Goal: Information Seeking & Learning: Learn about a topic

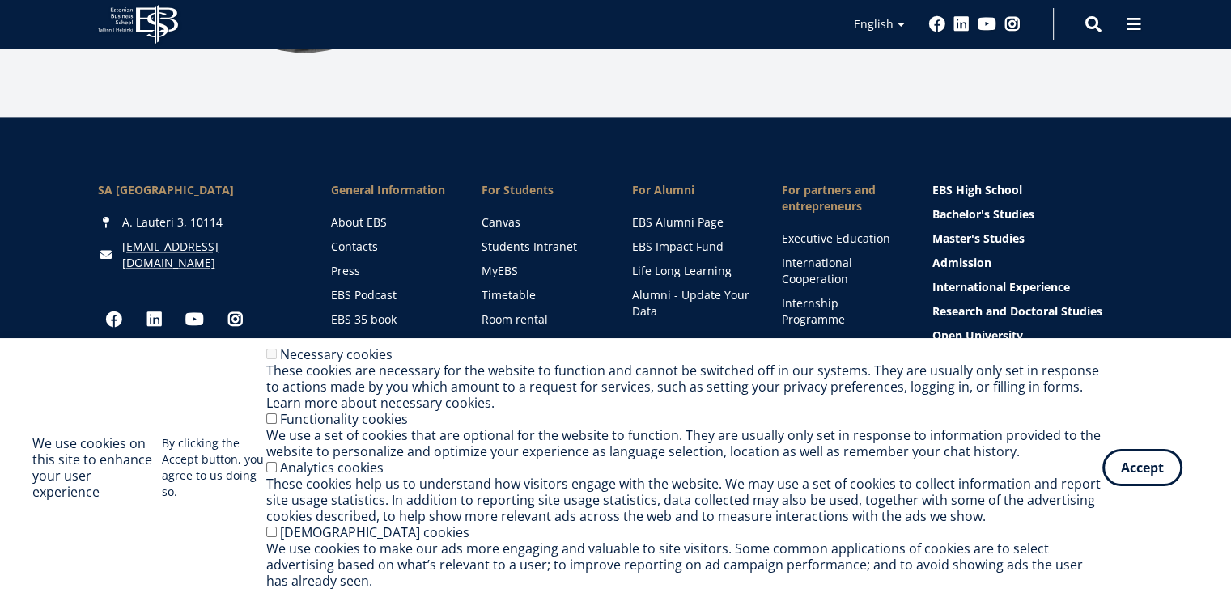
scroll to position [2336, 0]
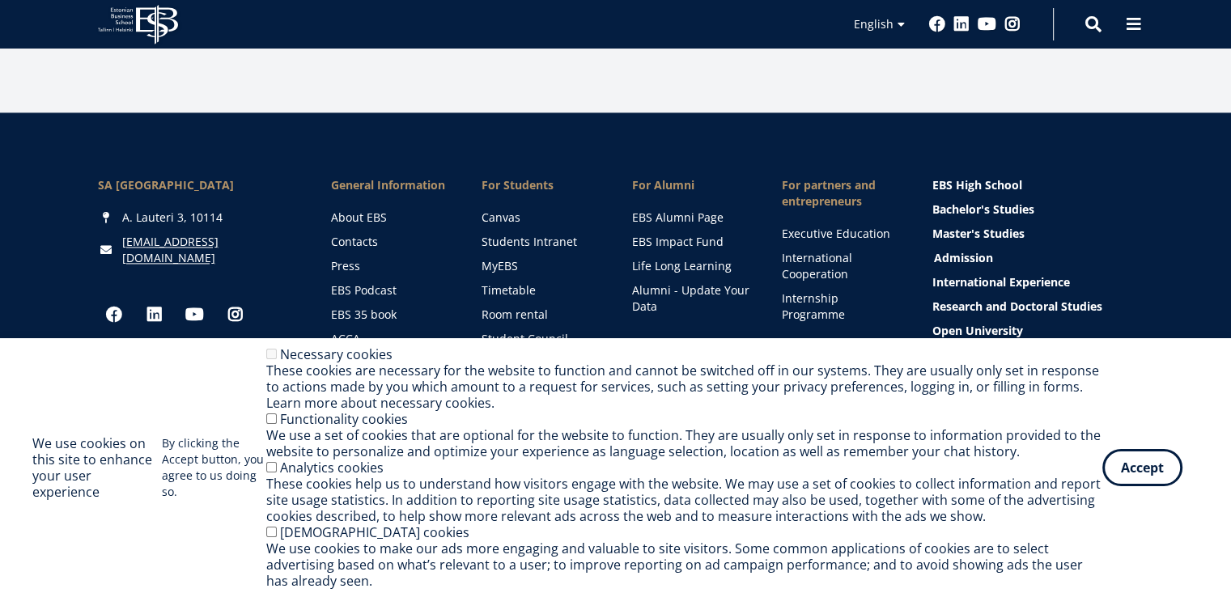
click at [977, 240] on ul "EBS High School Bachelor's Studies Master's Studies Admission International Exp…" at bounding box center [1033, 282] width 202 height 243
click at [977, 250] on link "Admission" at bounding box center [1035, 258] width 202 height 16
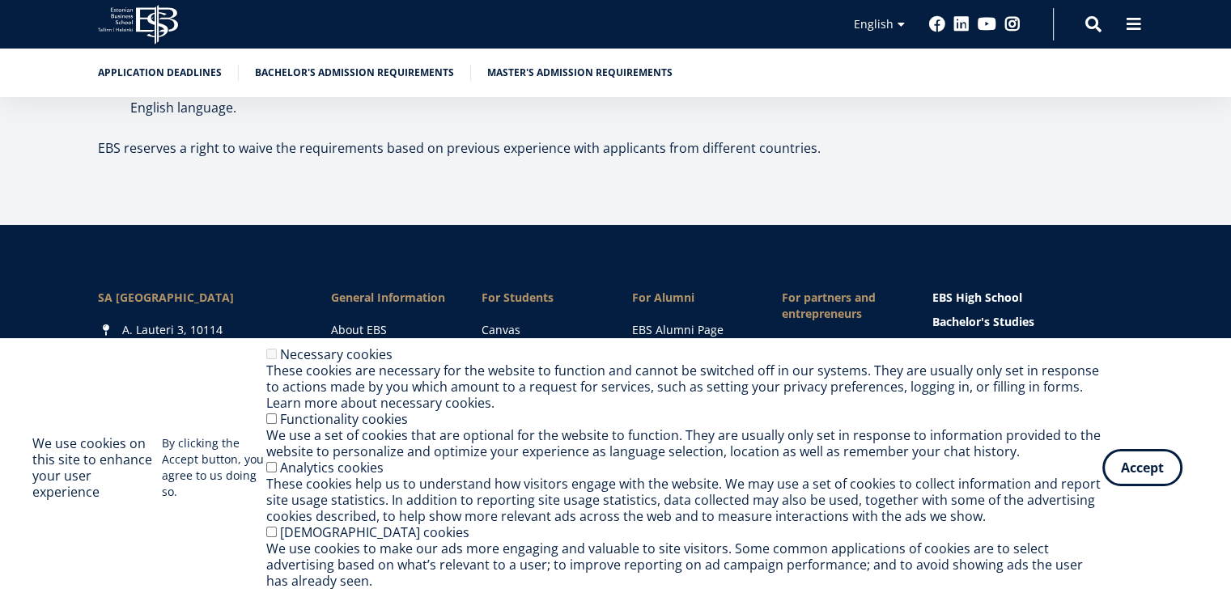
scroll to position [6054, 0]
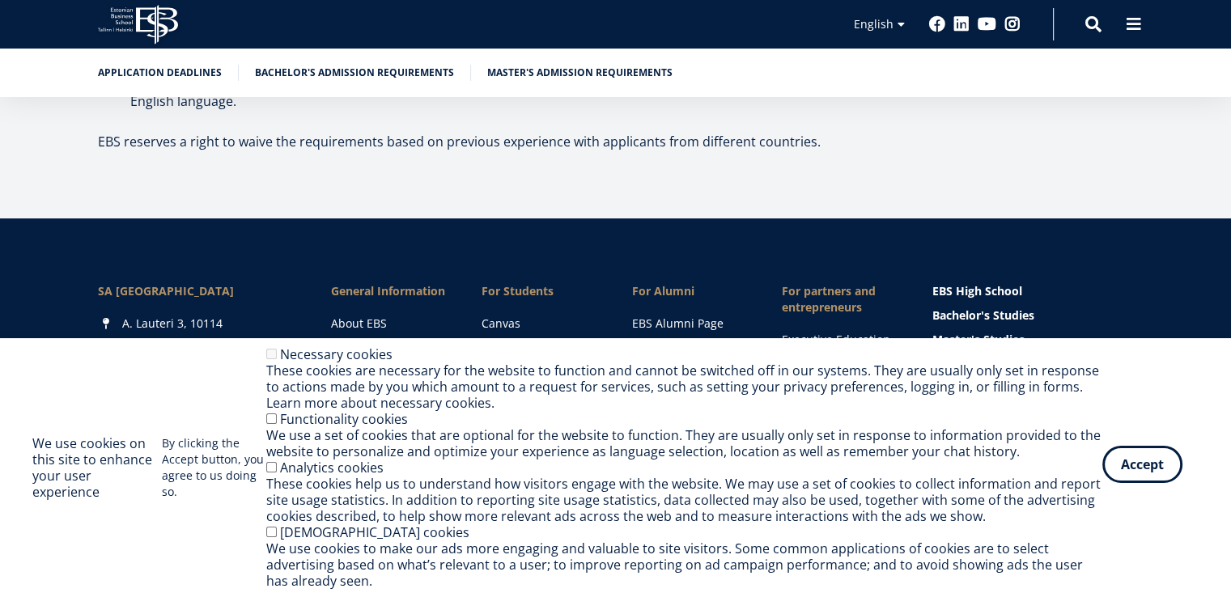
click at [1158, 475] on button "Accept" at bounding box center [1142, 464] width 80 height 37
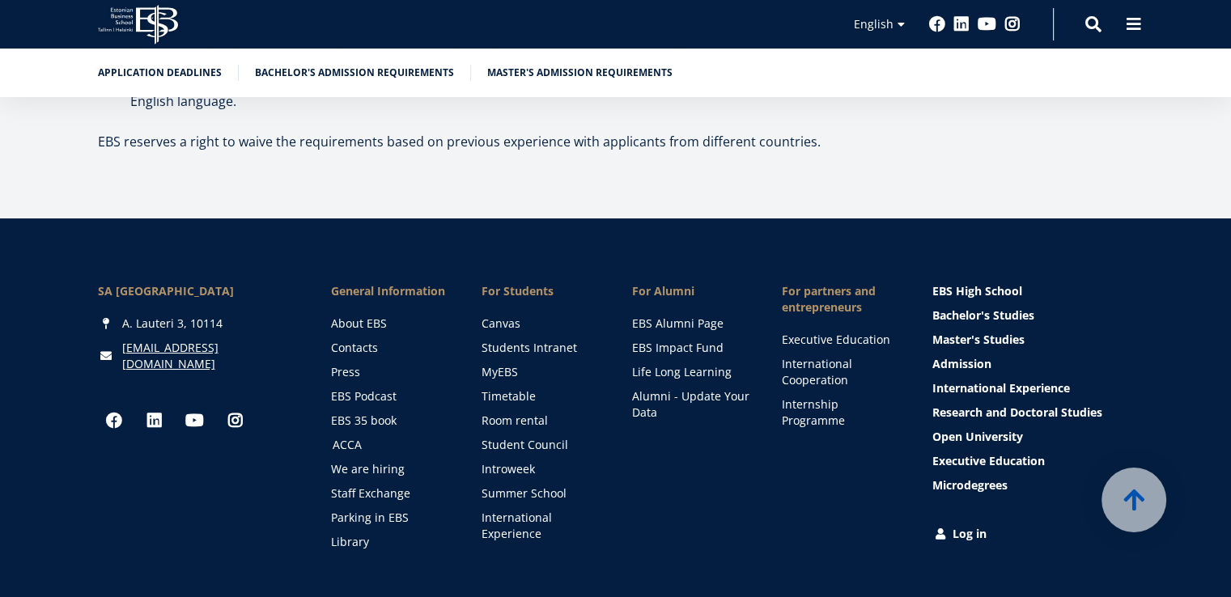
click at [353, 437] on link "ACCA" at bounding box center [392, 445] width 118 height 16
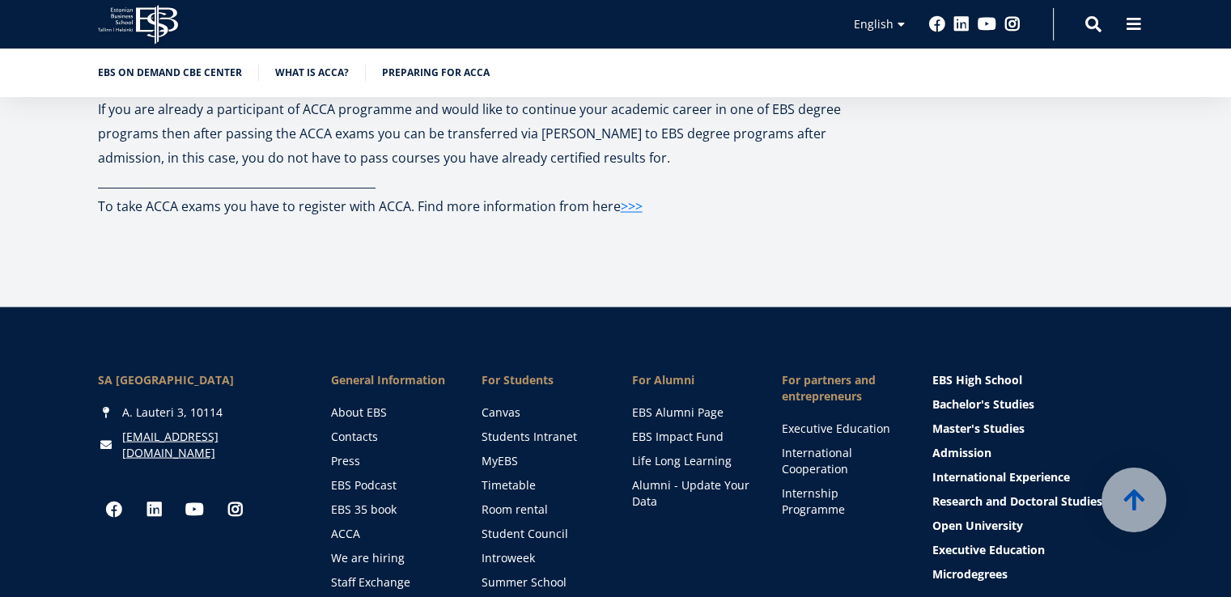
scroll to position [3304, 0]
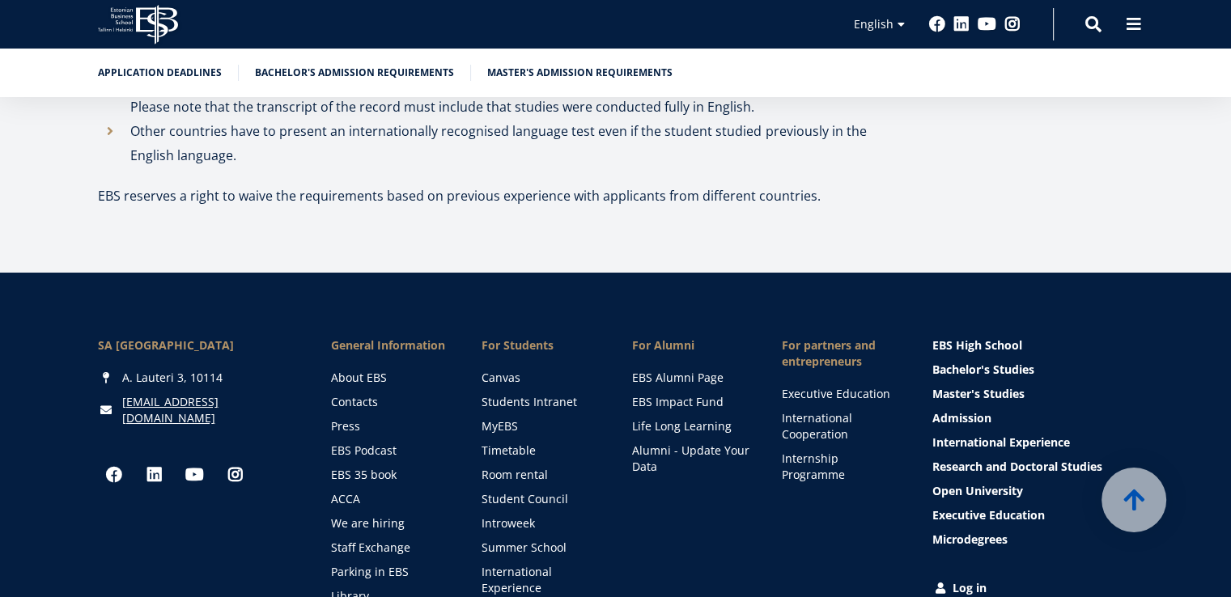
scroll to position [6054, 0]
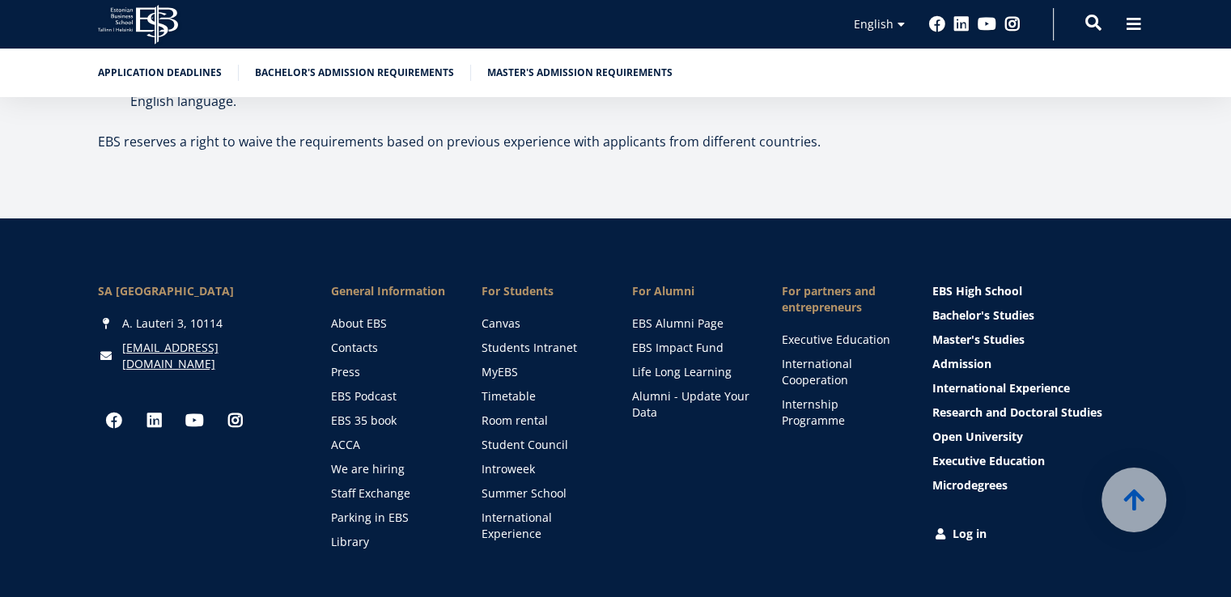
click at [1095, 30] on span at bounding box center [1093, 23] width 16 height 16
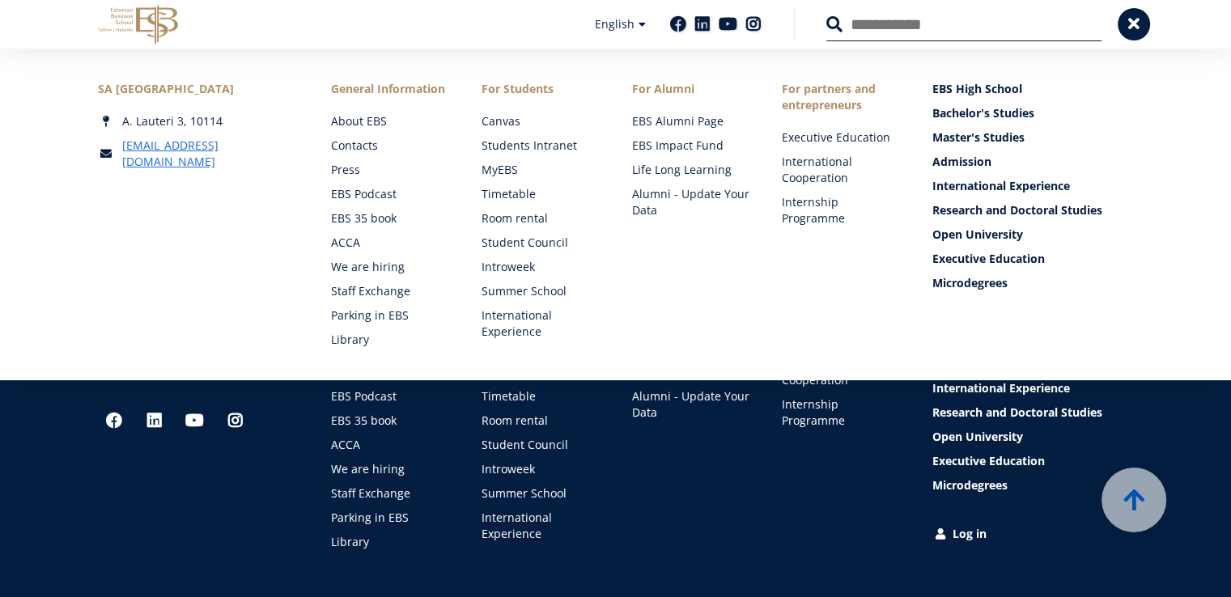
click at [948, 35] on input "Search" at bounding box center [963, 24] width 275 height 34
type input "***"
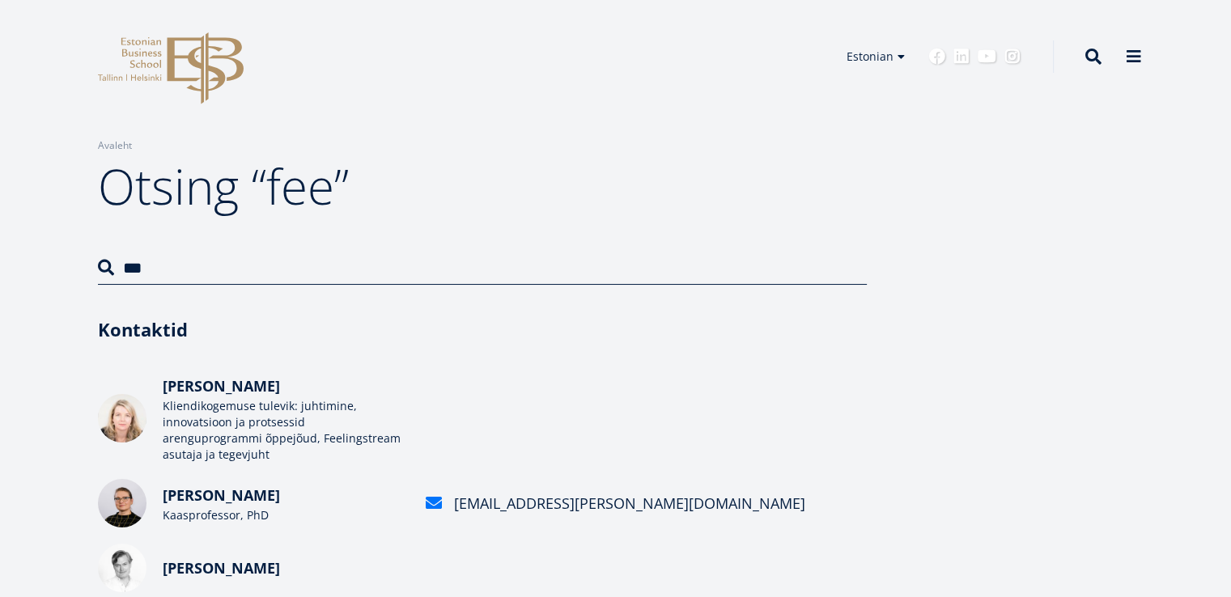
click at [884, 105] on header "EBS Logo Created with Sketch. Kasutaja konto menüü Admin Estonian Estonian Engl…" at bounding box center [615, 56] width 1231 height 113
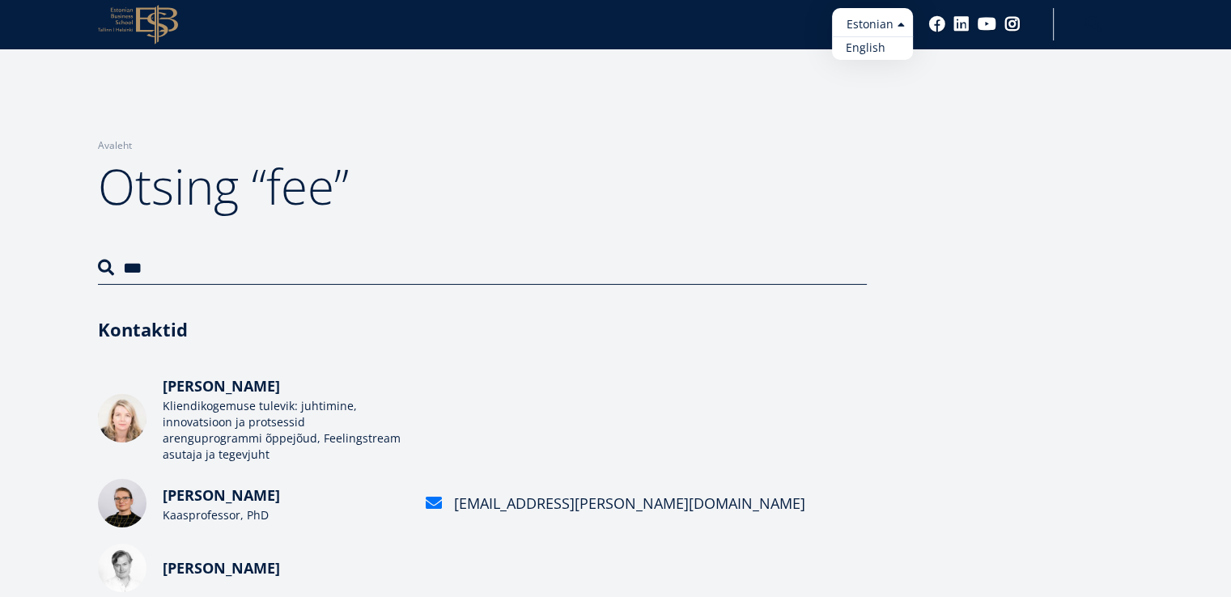
click at [877, 46] on link "English" at bounding box center [872, 47] width 81 height 23
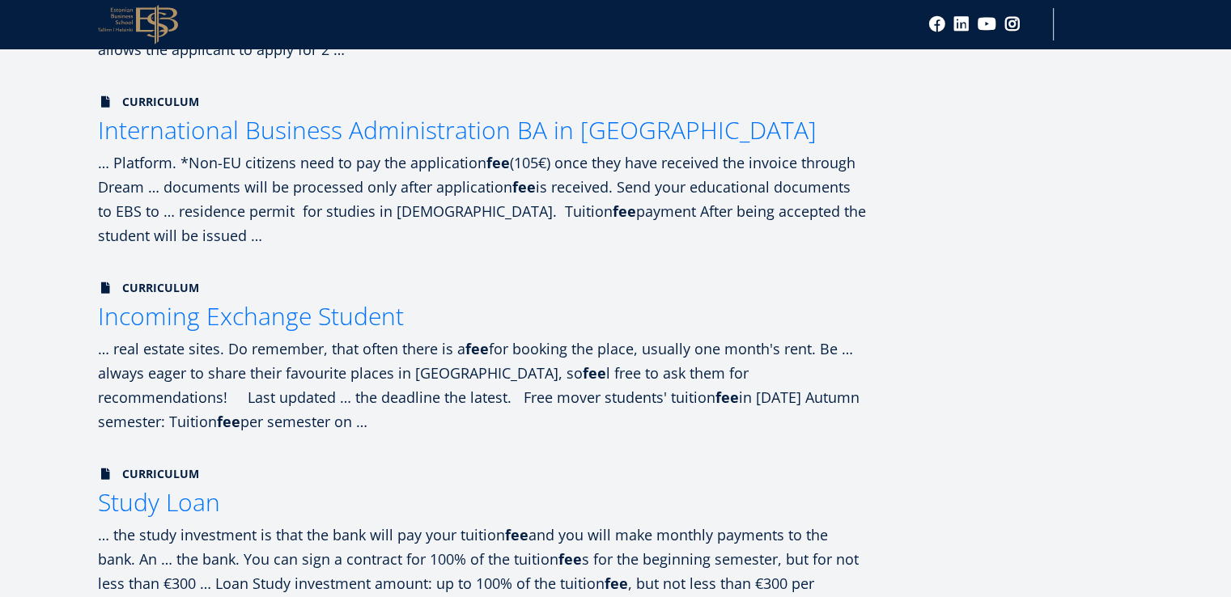
scroll to position [885, 0]
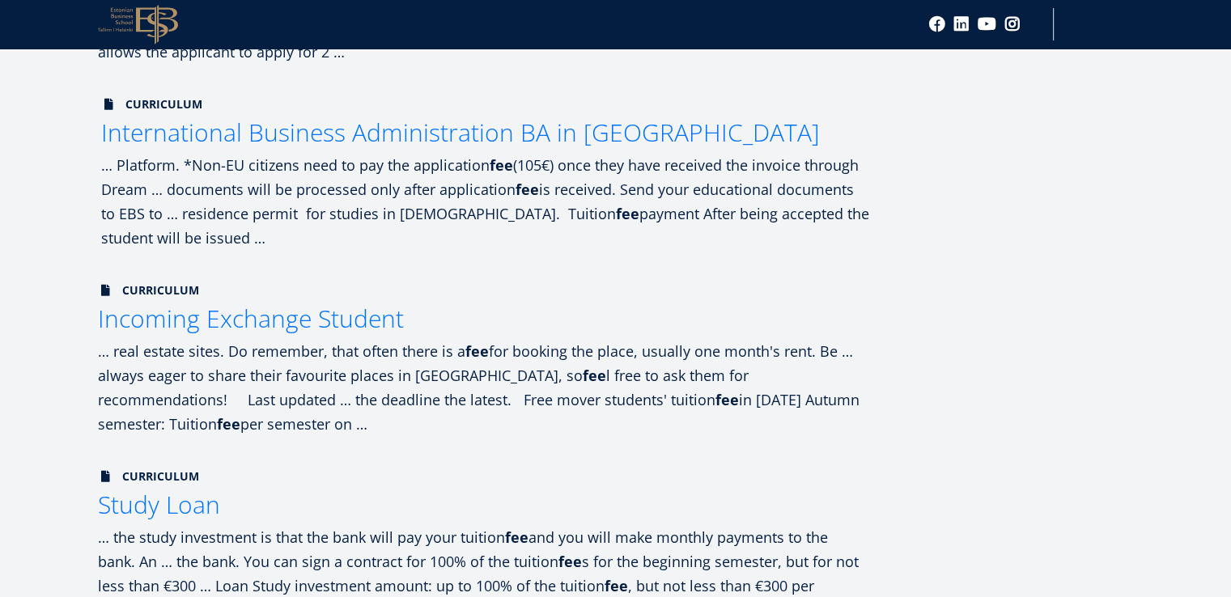
click at [613, 139] on span "International Business Administration BA in Tallinn" at bounding box center [460, 132] width 719 height 33
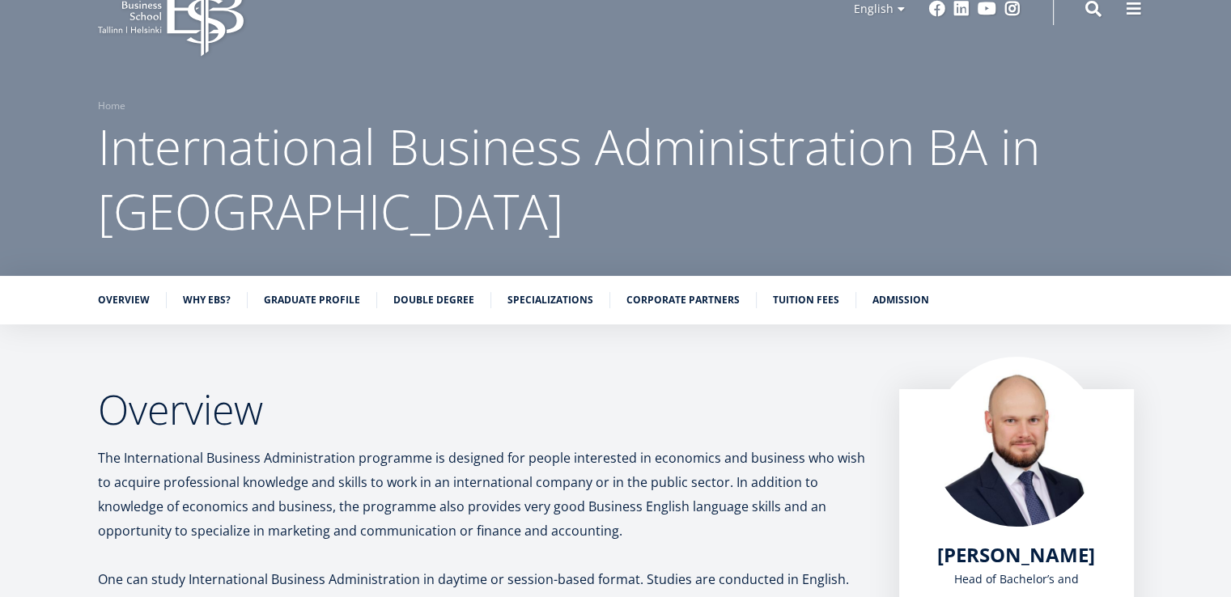
scroll to position [3, 0]
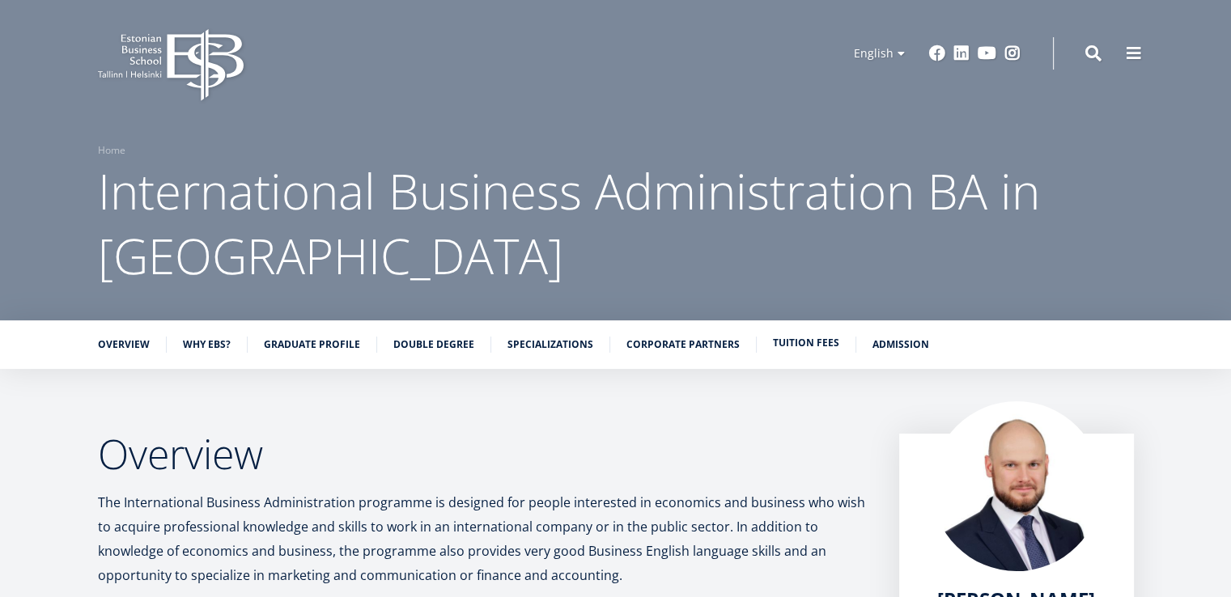
click at [804, 344] on link "Tuition fees" at bounding box center [806, 343] width 66 height 16
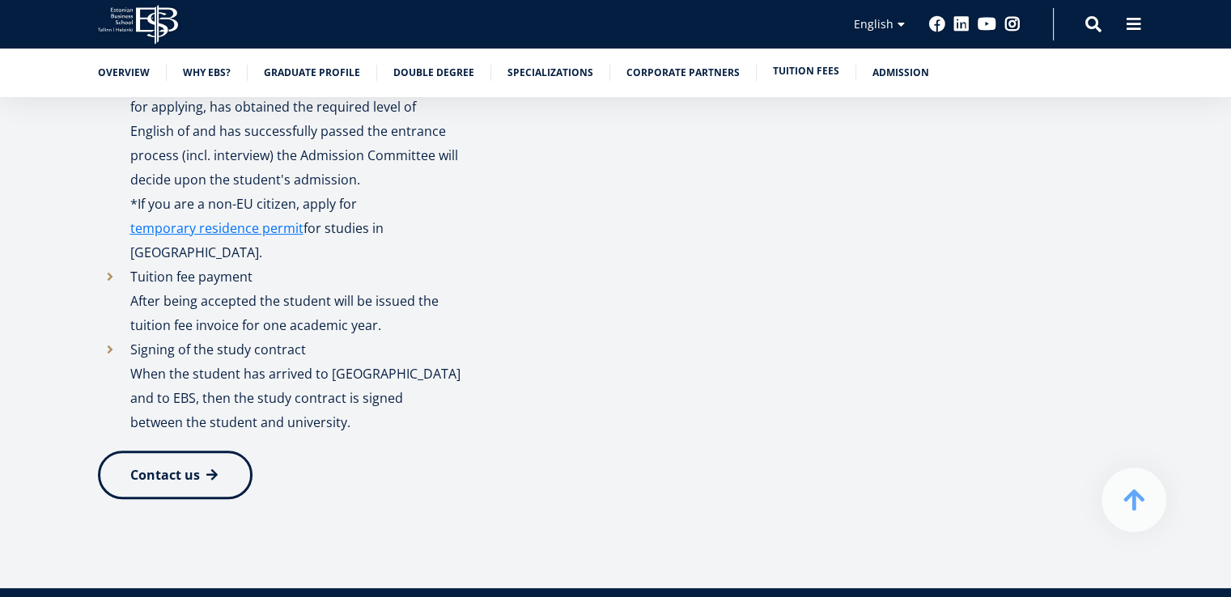
scroll to position [6586, 0]
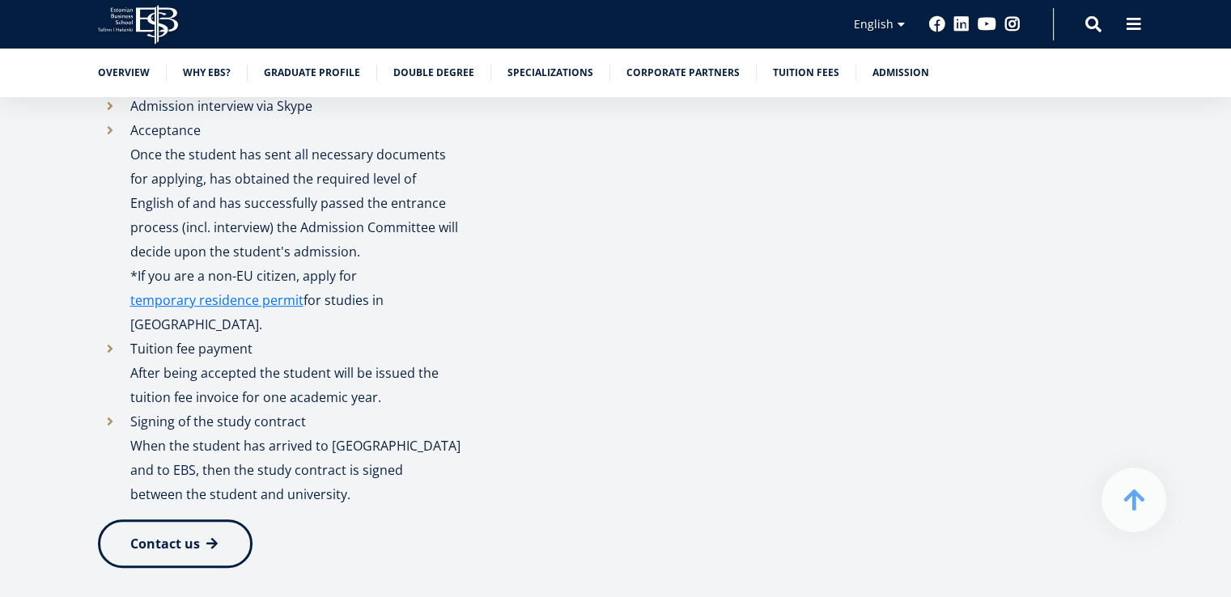
click at [181, 520] on link "Contact us" at bounding box center [175, 544] width 155 height 49
click at [195, 520] on link "Contact us" at bounding box center [175, 544] width 155 height 49
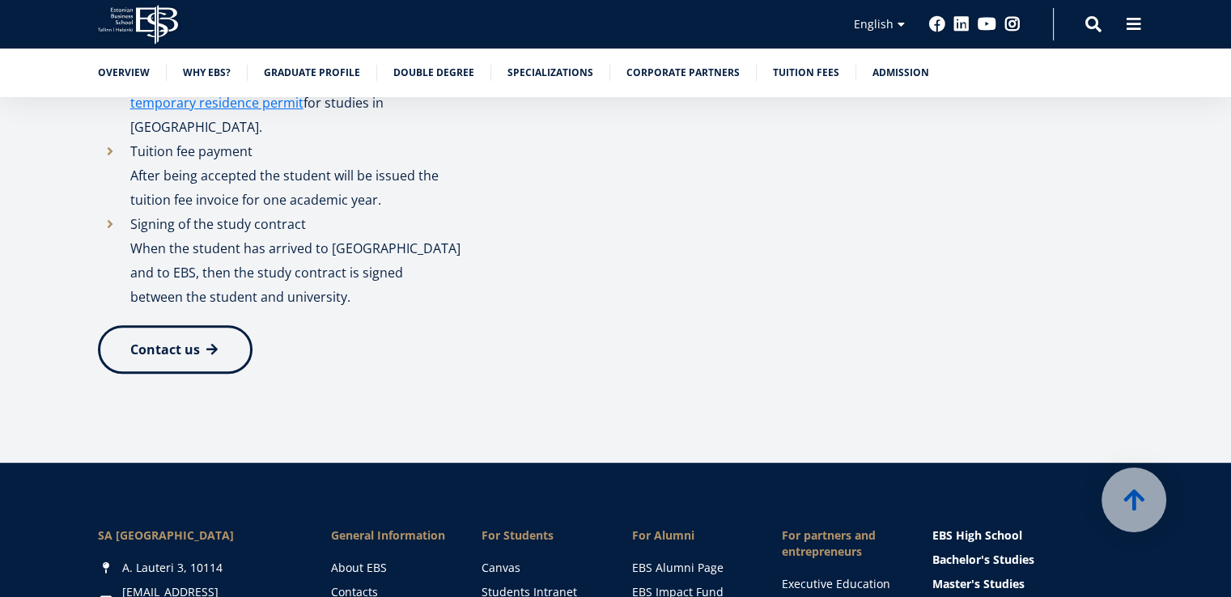
scroll to position [7061, 0]
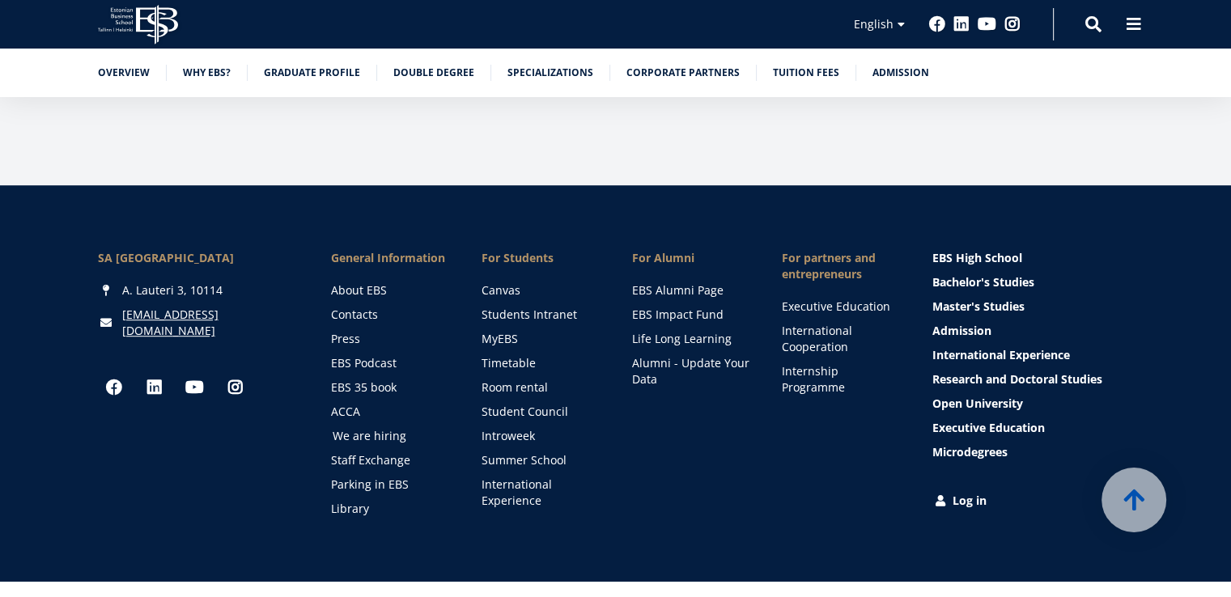
click at [389, 428] on link "We are hiring" at bounding box center [392, 436] width 118 height 16
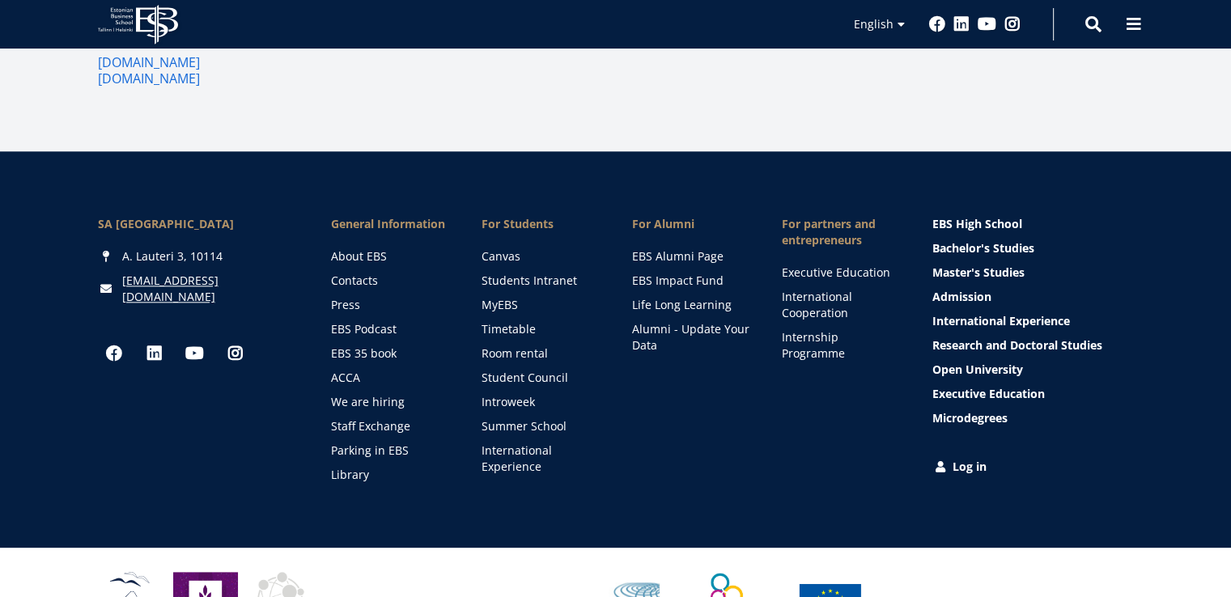
scroll to position [1789, 0]
